Goal: Task Accomplishment & Management: Use online tool/utility

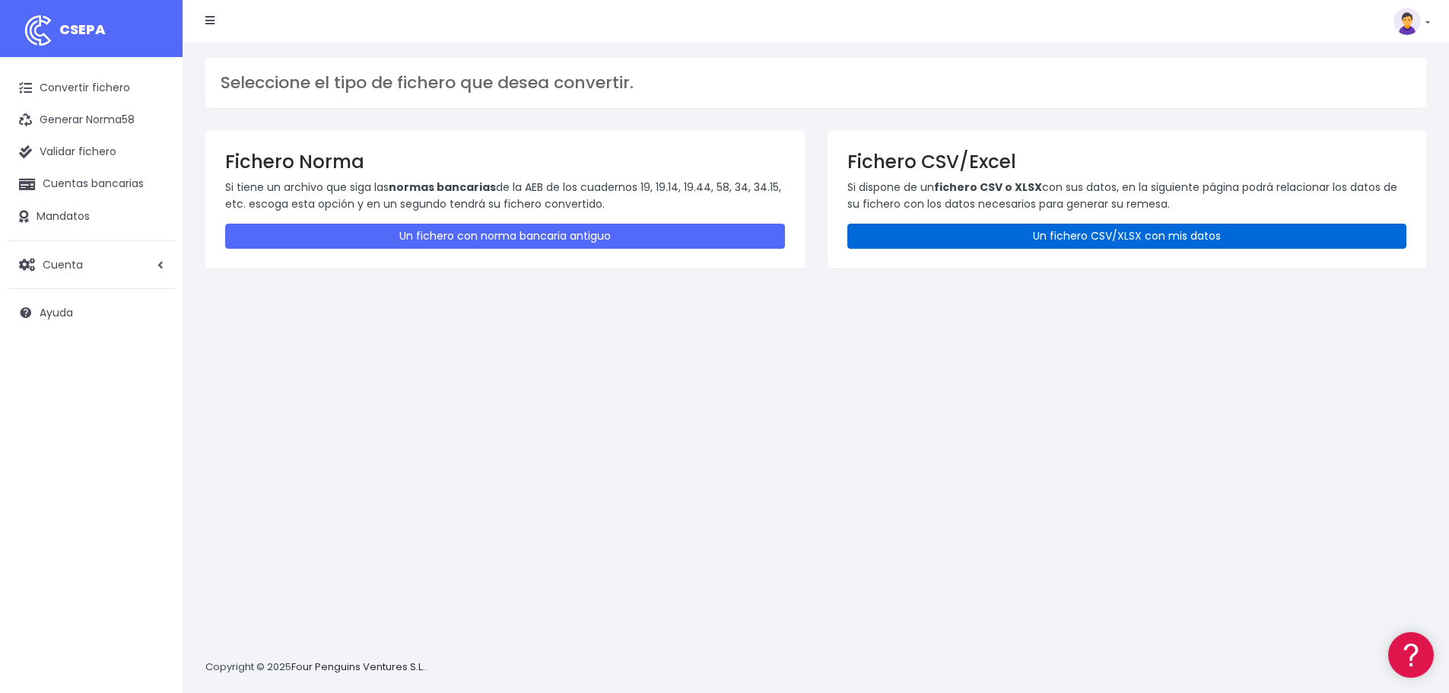
click at [1021, 233] on link "Un fichero CSV/XLSX con mis datos" at bounding box center [1127, 236] width 560 height 25
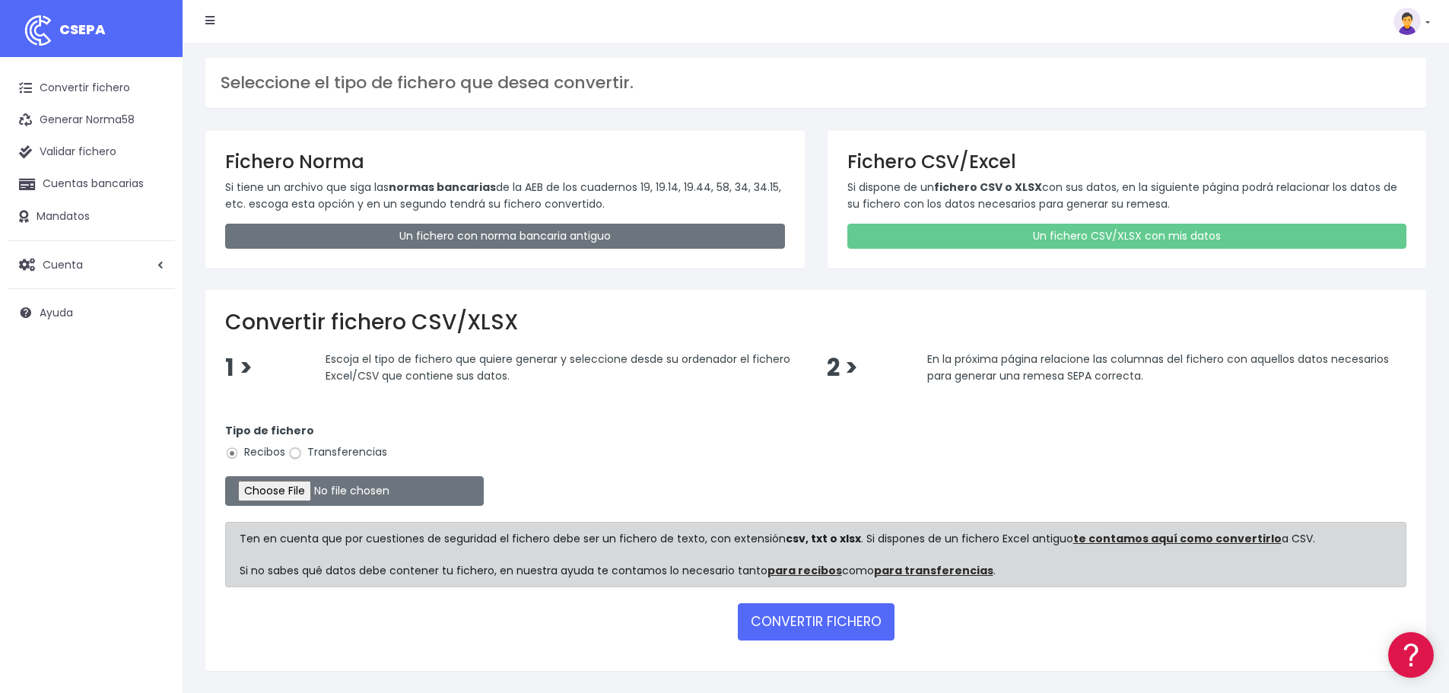
click at [298, 452] on input "Transferencias" at bounding box center [295, 453] width 14 height 14
radio input "true"
click at [310, 494] on input "file" at bounding box center [354, 491] width 259 height 30
click at [269, 481] on input "file" at bounding box center [354, 491] width 259 height 30
type input "C:\fakepath\Transferencia SAD SEPA 031025.xlsx"
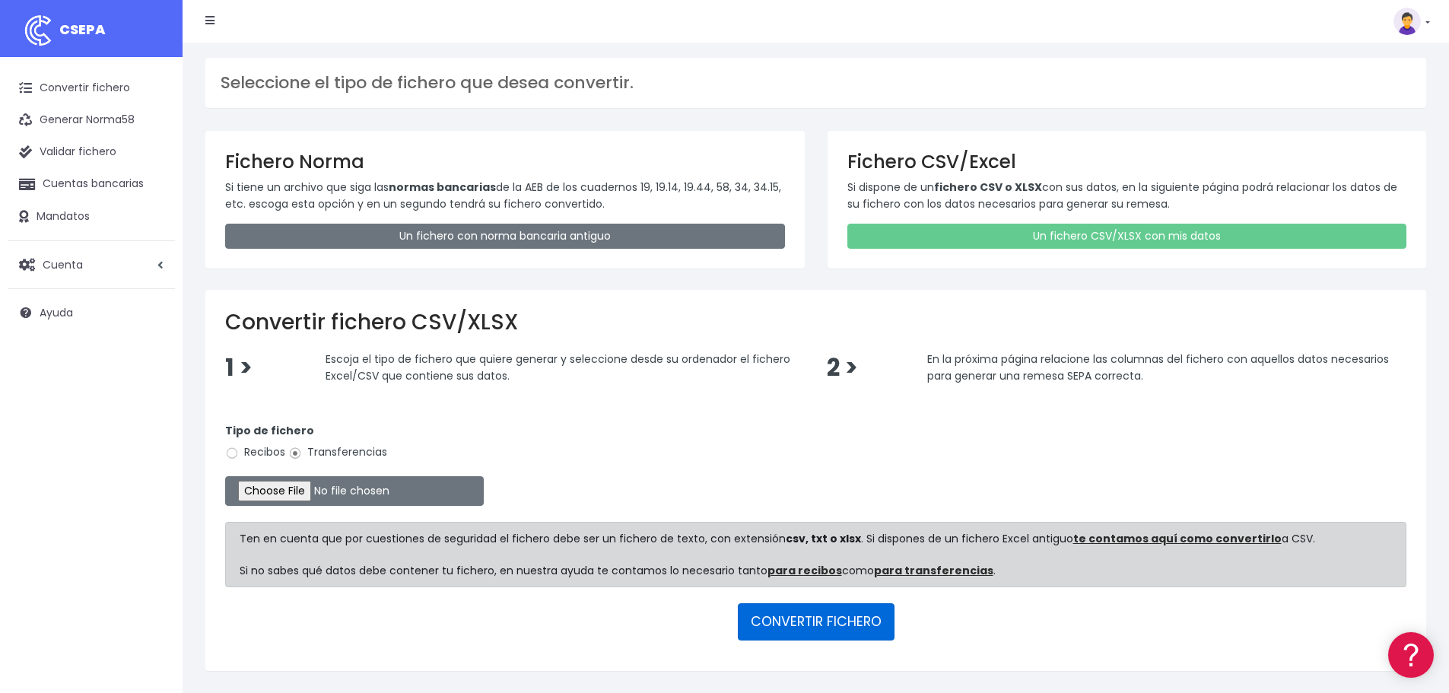
click at [795, 625] on button "CONVERTIR FICHERO" at bounding box center [816, 621] width 157 height 37
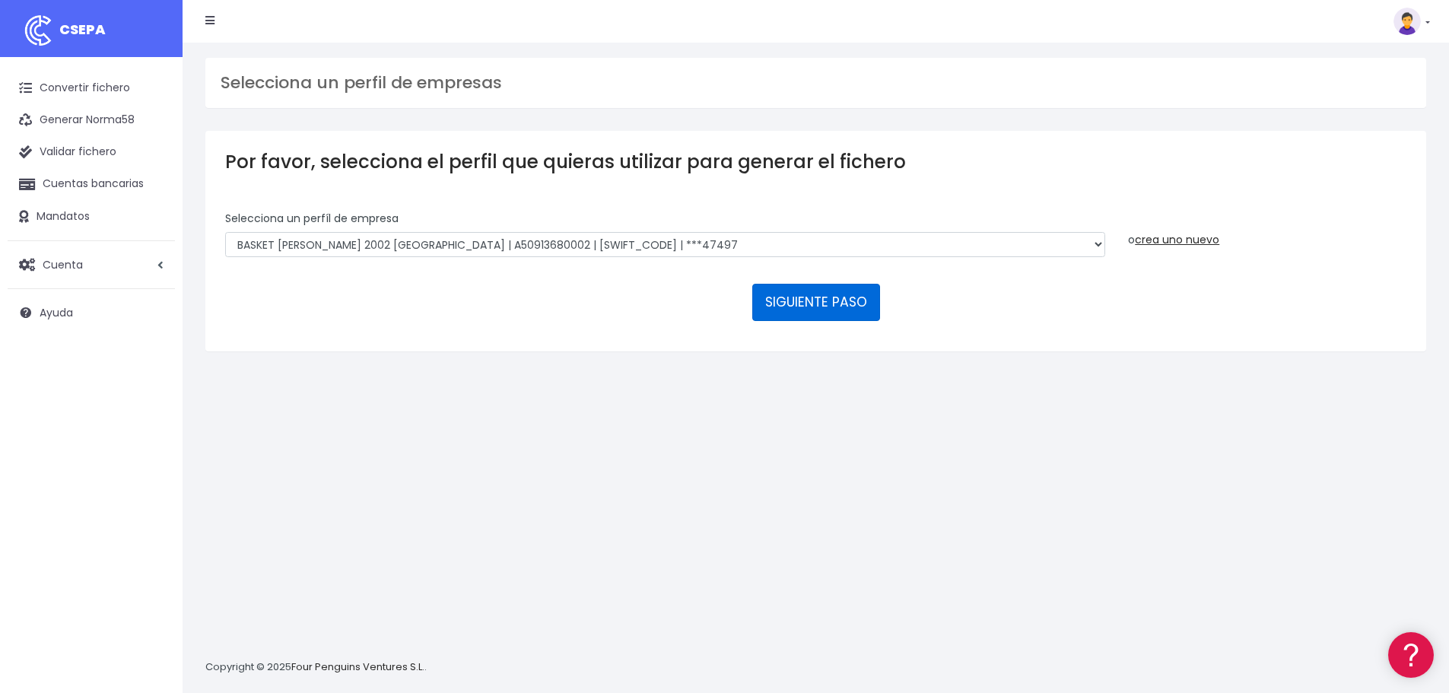
click at [810, 304] on button "SIGUIENTE PASO" at bounding box center [816, 302] width 128 height 37
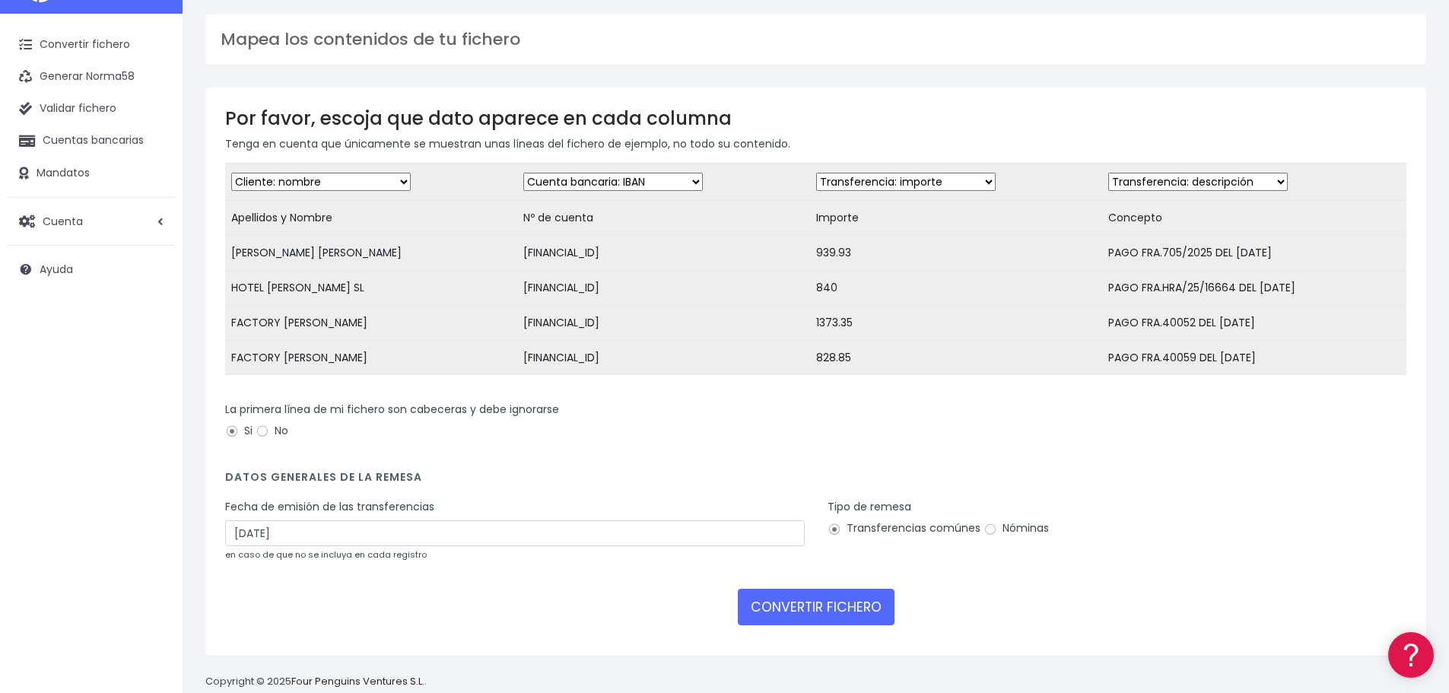
scroll to position [84, 0]
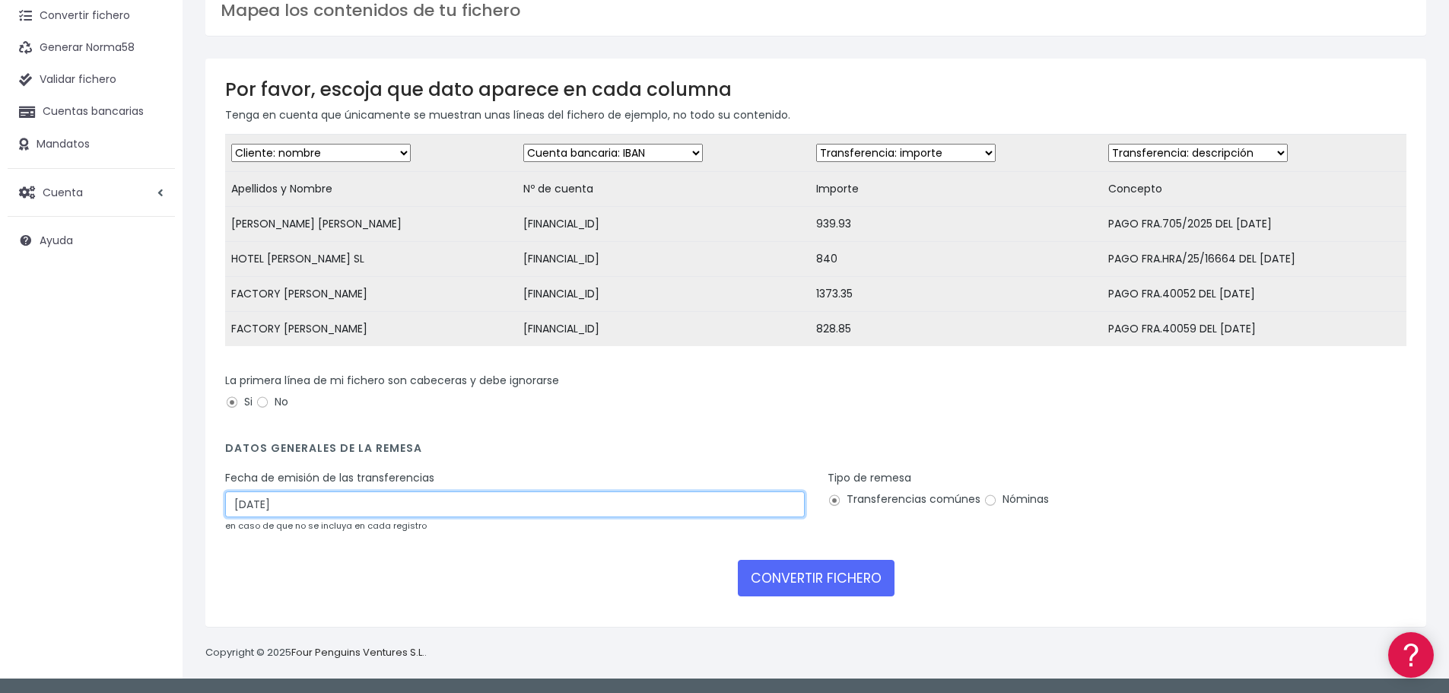
click at [257, 503] on input "[DATE]" at bounding box center [515, 504] width 580 height 26
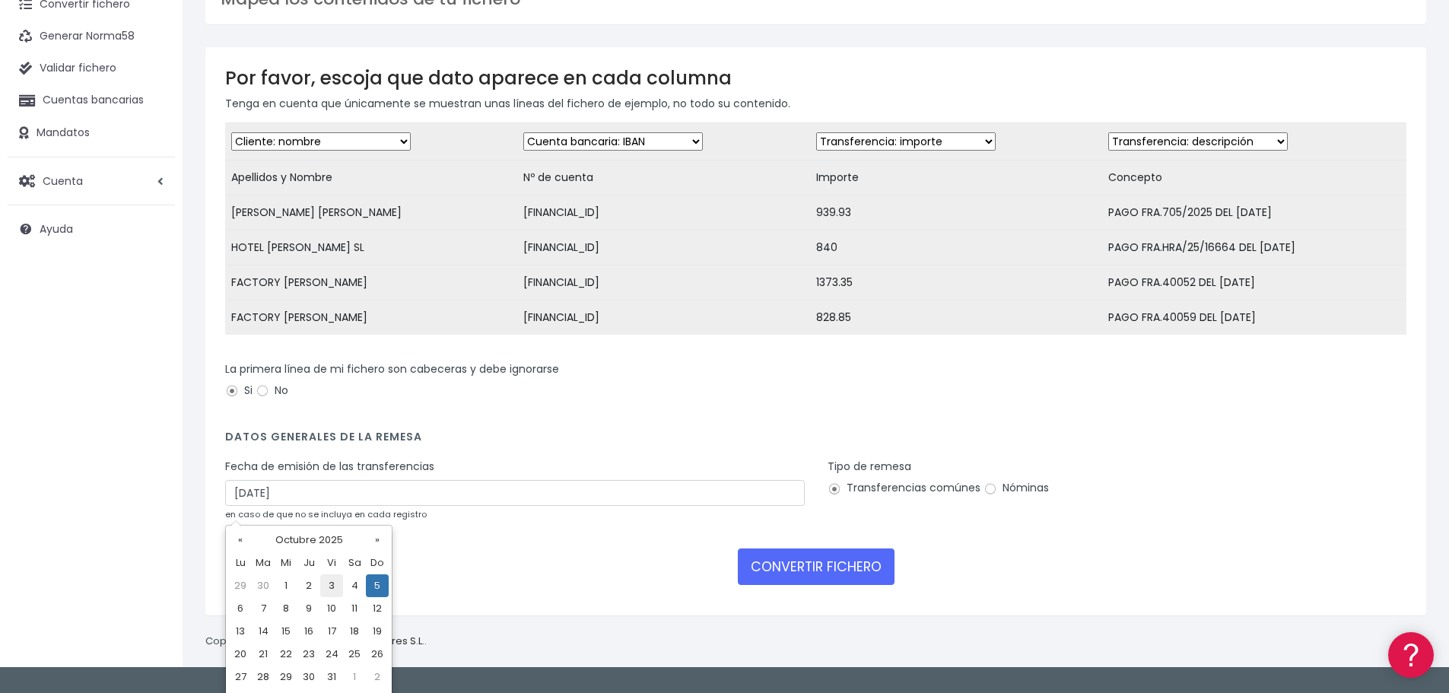
click at [335, 586] on td "3" at bounding box center [331, 585] width 23 height 23
type input "03/10/2025"
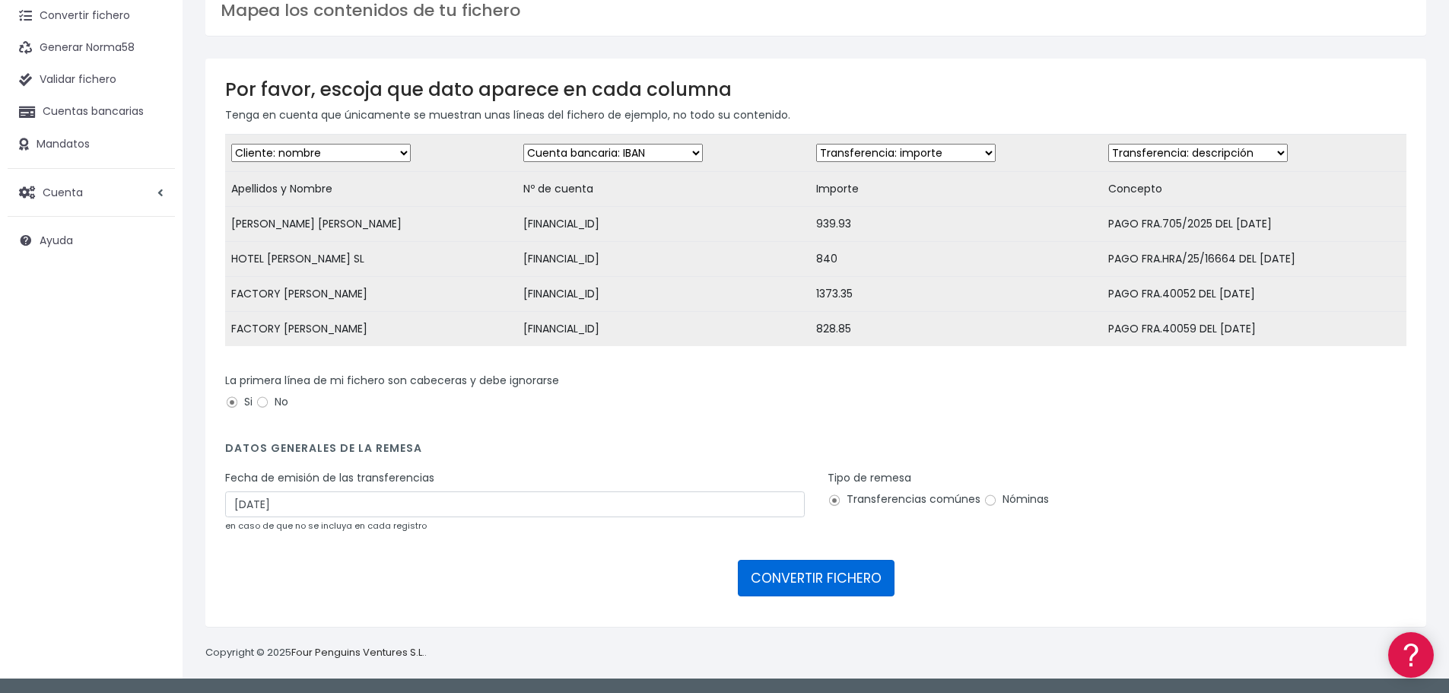
click at [816, 576] on button "CONVERTIR FICHERO" at bounding box center [816, 578] width 157 height 37
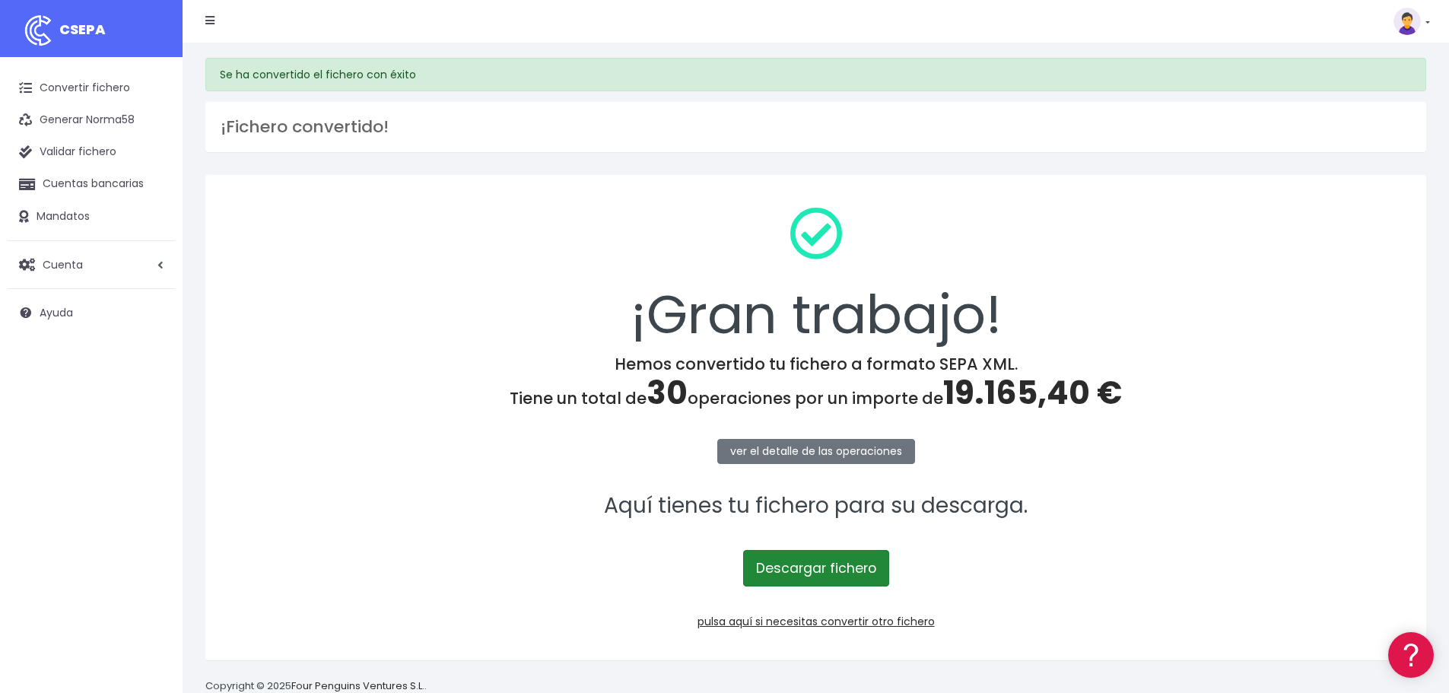
click at [832, 570] on link "Descargar fichero" at bounding box center [816, 568] width 146 height 37
